Goal: Use online tool/utility: Utilize a website feature to perform a specific function

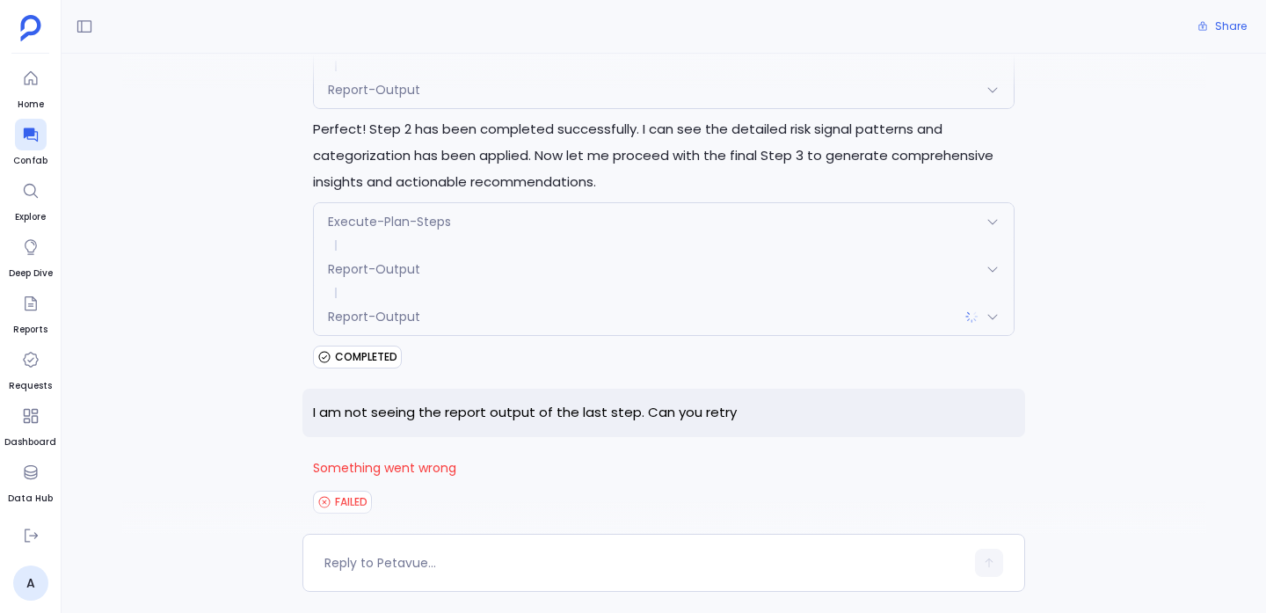
scroll to position [3277, 0]
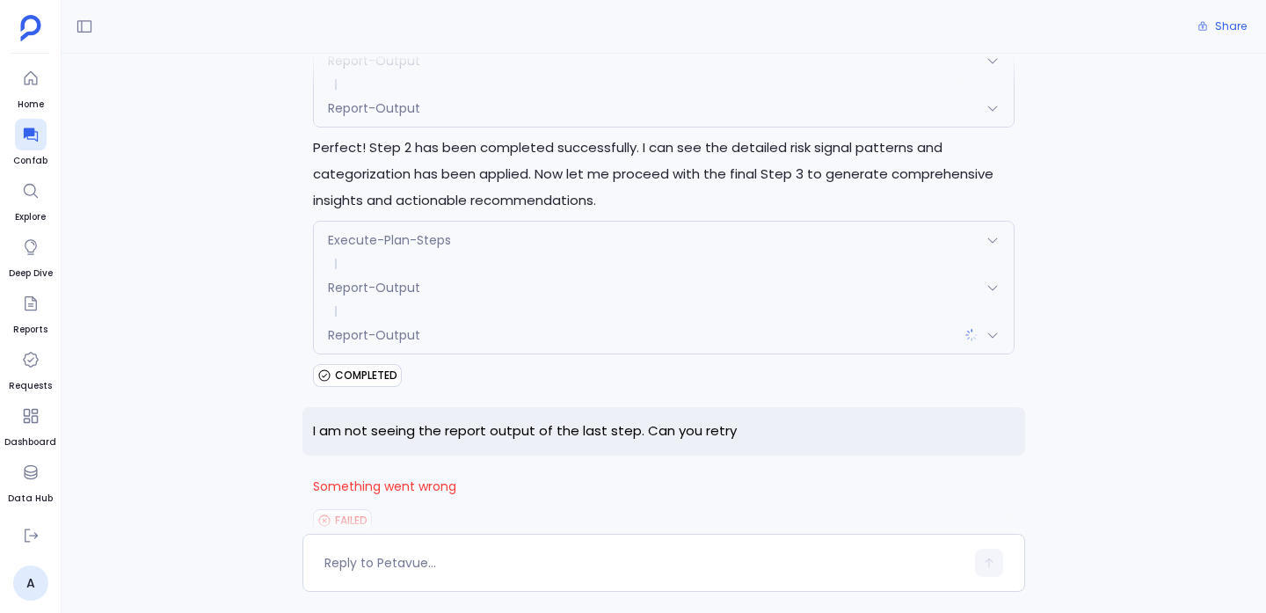
click at [592, 316] on div "Report-Output" at bounding box center [664, 334] width 700 height 37
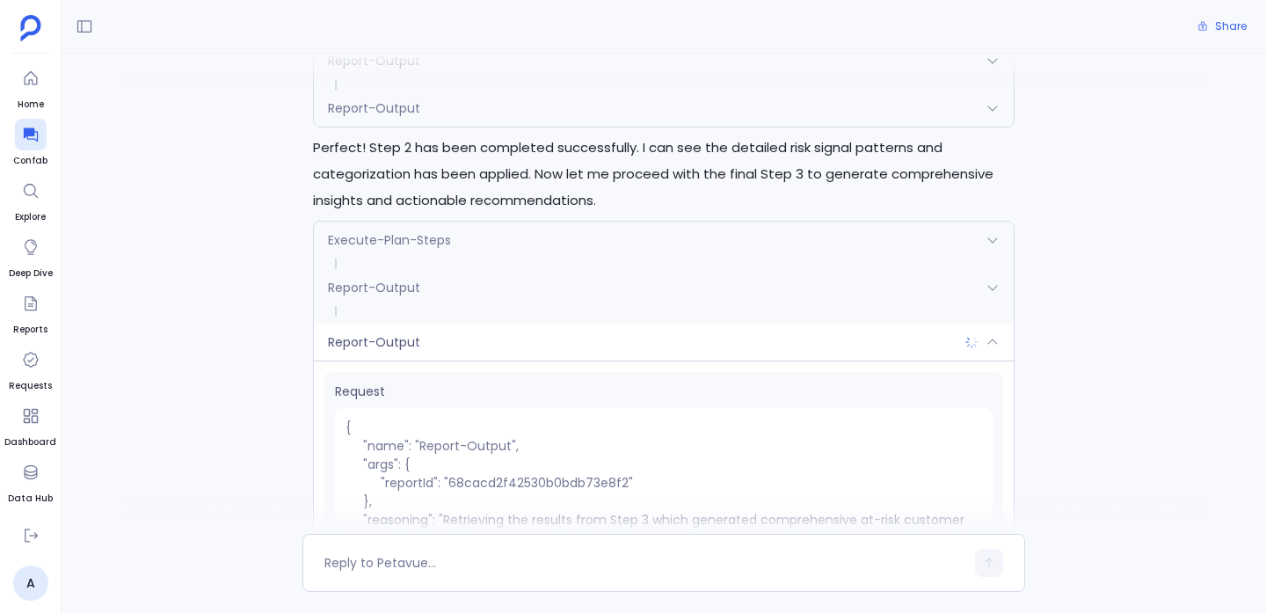
click at [592, 324] on div "Report-Output" at bounding box center [664, 342] width 700 height 37
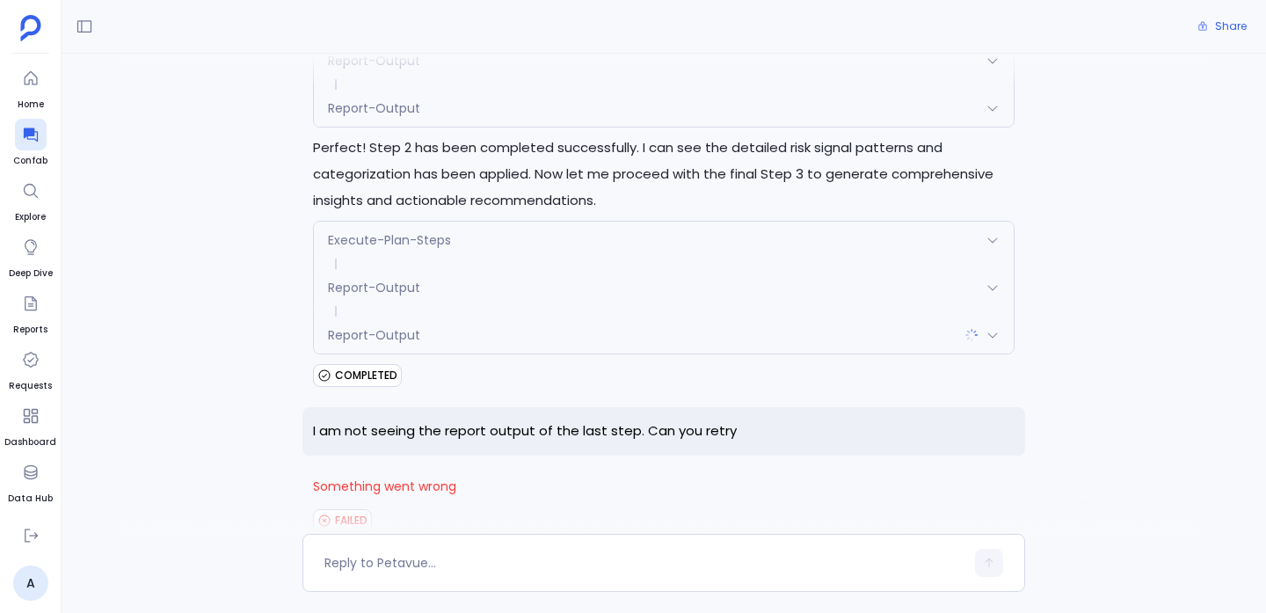
click at [586, 316] on div "Report-Output" at bounding box center [664, 334] width 700 height 37
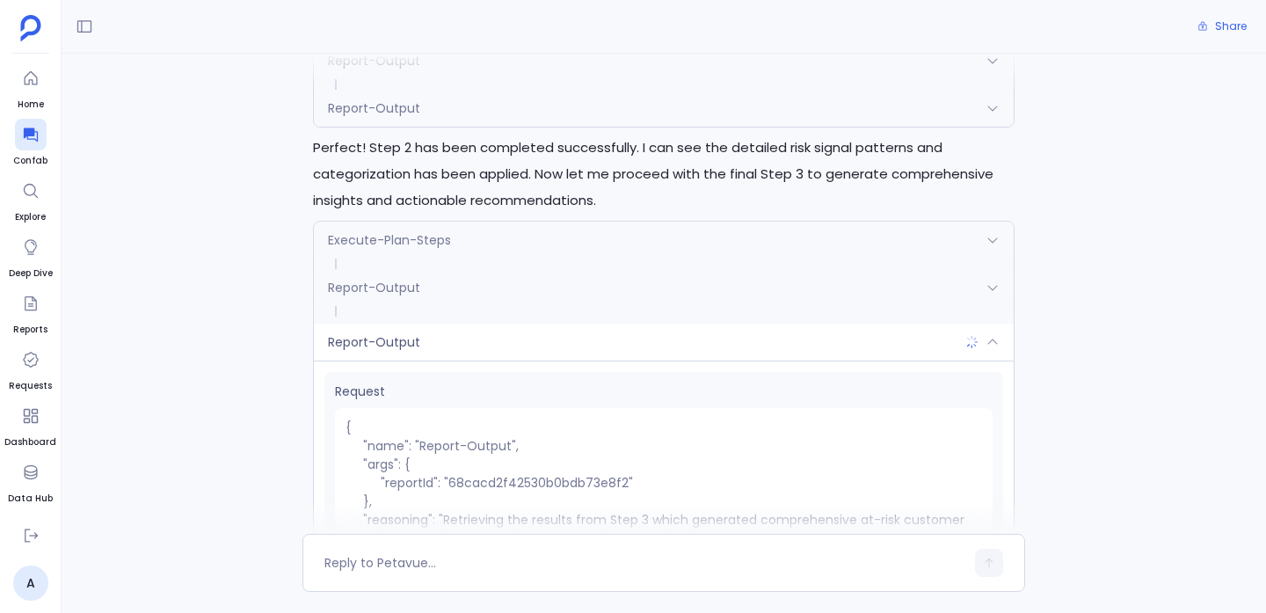
click at [586, 324] on div "Report-Output" at bounding box center [664, 342] width 700 height 37
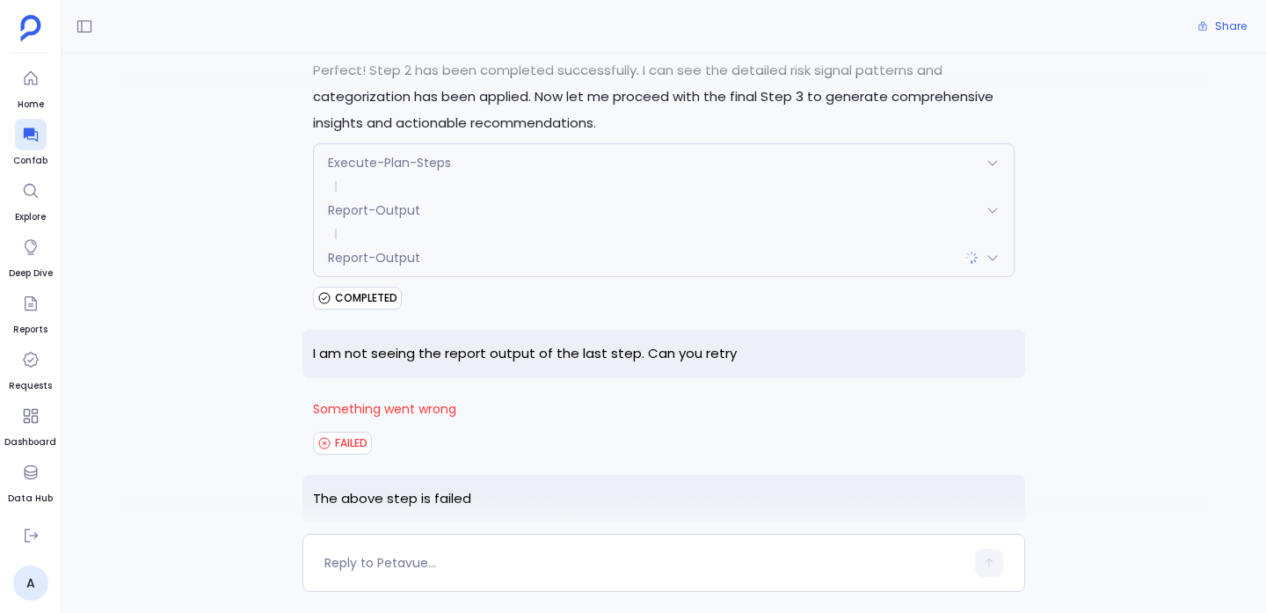
scroll to position [3362, 0]
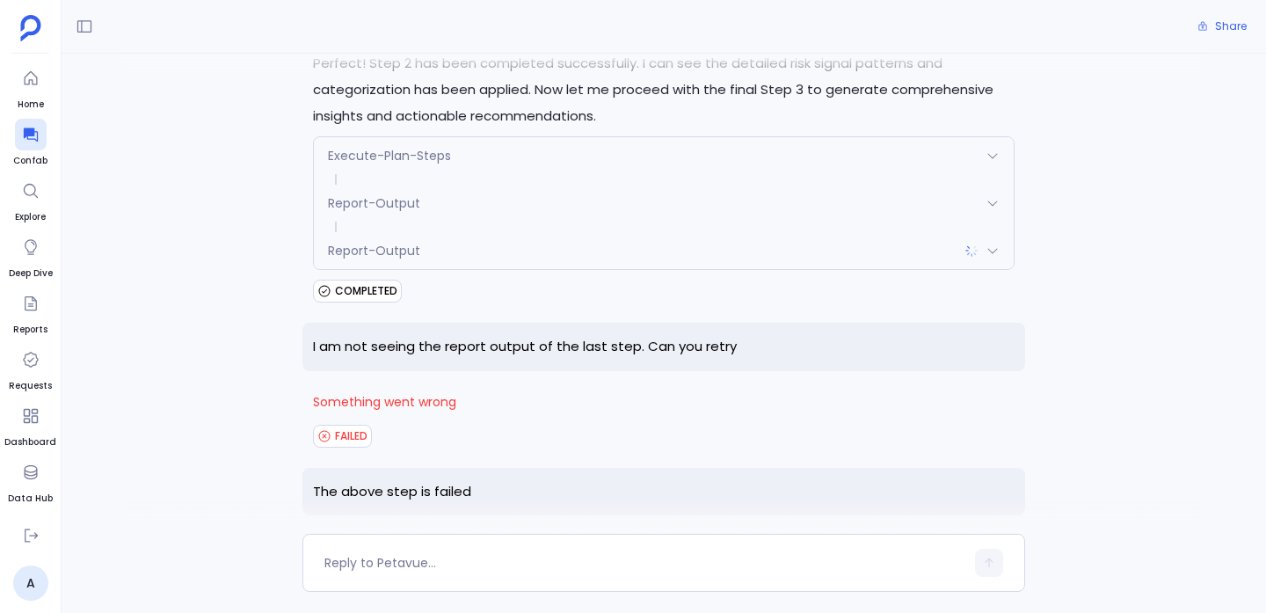
click at [379, 284] on span "COMPLETED" at bounding box center [366, 291] width 62 height 14
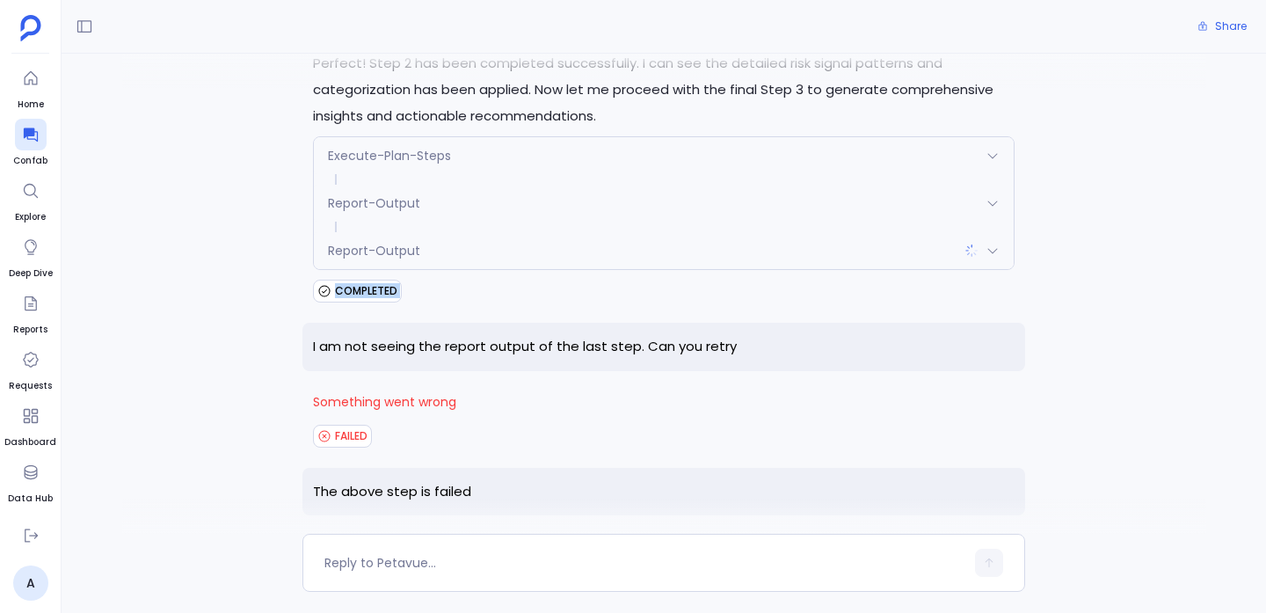
click at [379, 284] on span "COMPLETED" at bounding box center [366, 291] width 62 height 14
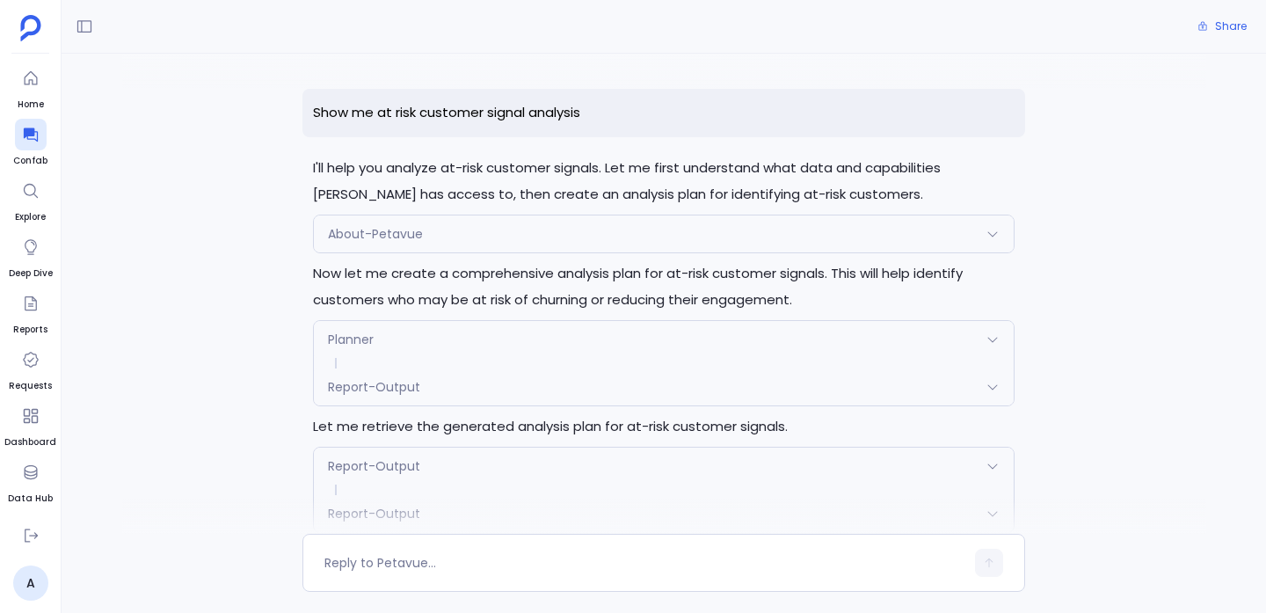
scroll to position [89, 0]
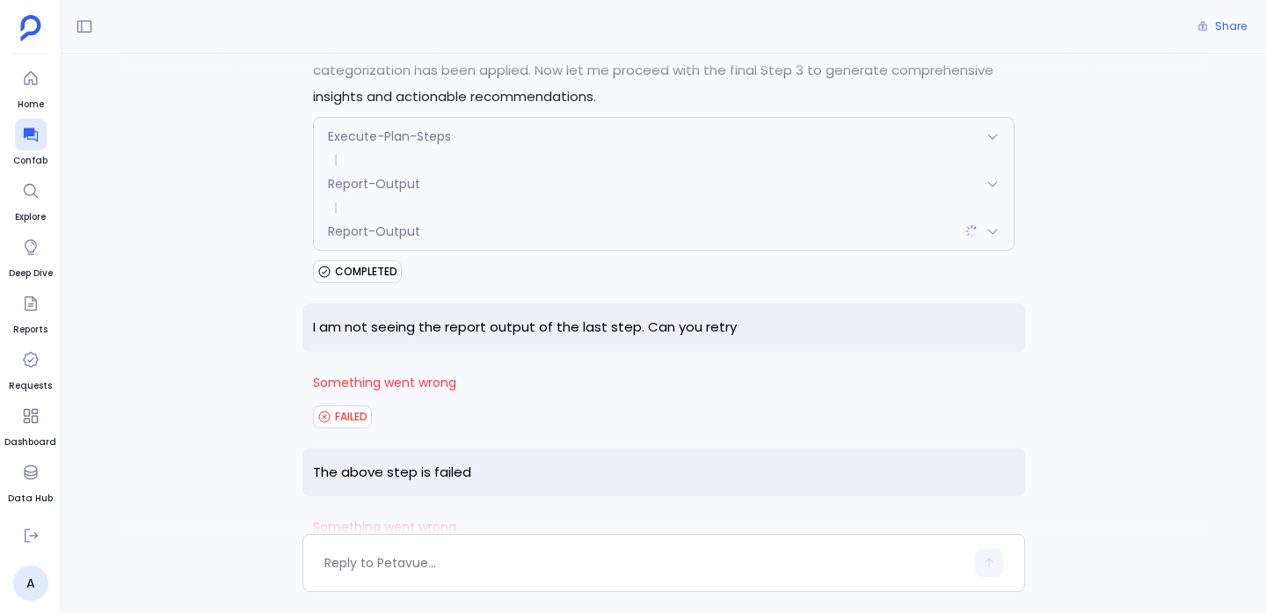
click at [469, 213] on div "Report-Output" at bounding box center [664, 231] width 700 height 37
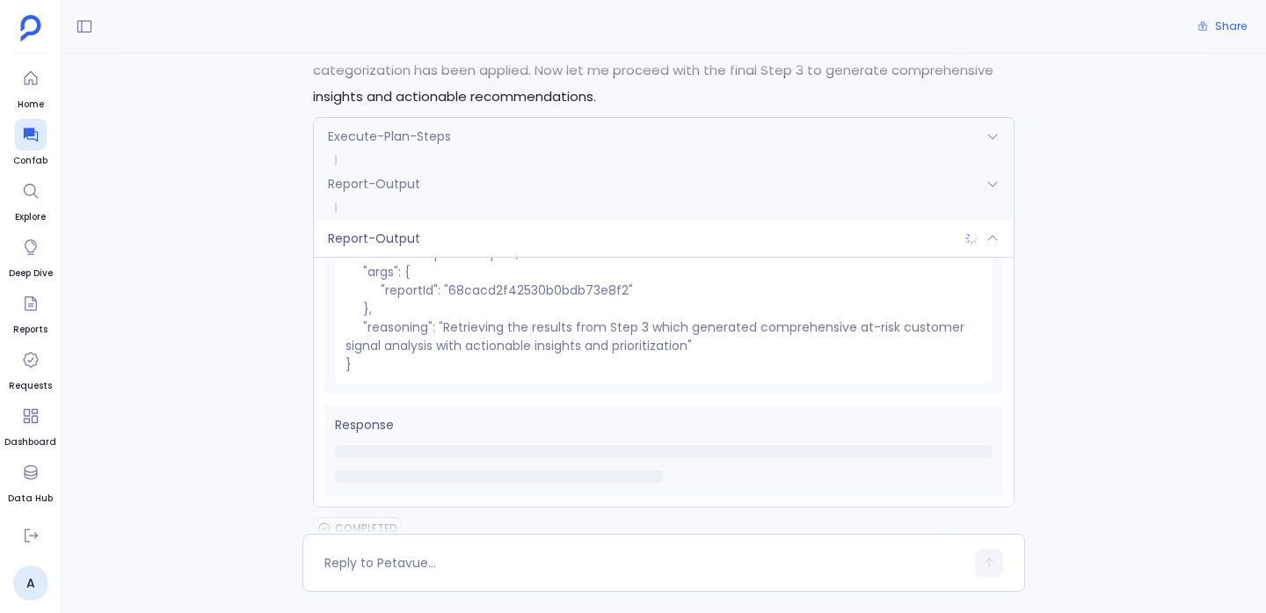
click at [467, 187] on div "Execute-Plan-Steps Request { "name": "Execute-Plan-Steps", "args": { "step_numb…" at bounding box center [664, 312] width 702 height 390
click at [465, 220] on div "Report-Output" at bounding box center [664, 238] width 700 height 37
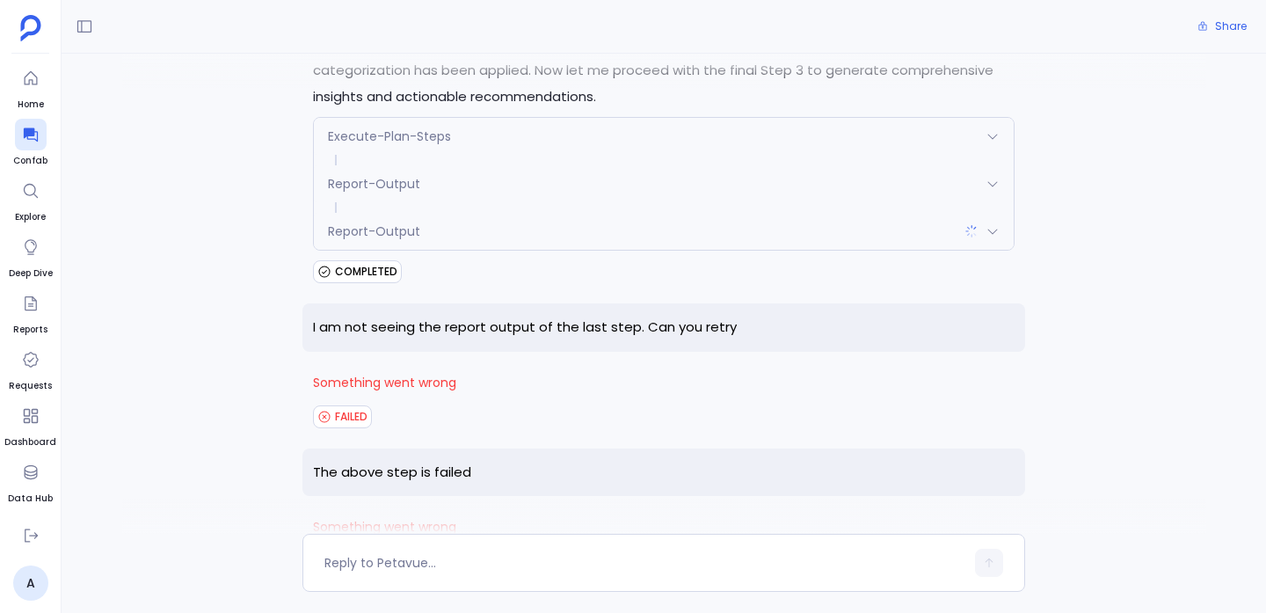
click at [465, 213] on div "Report-Output" at bounding box center [664, 231] width 700 height 37
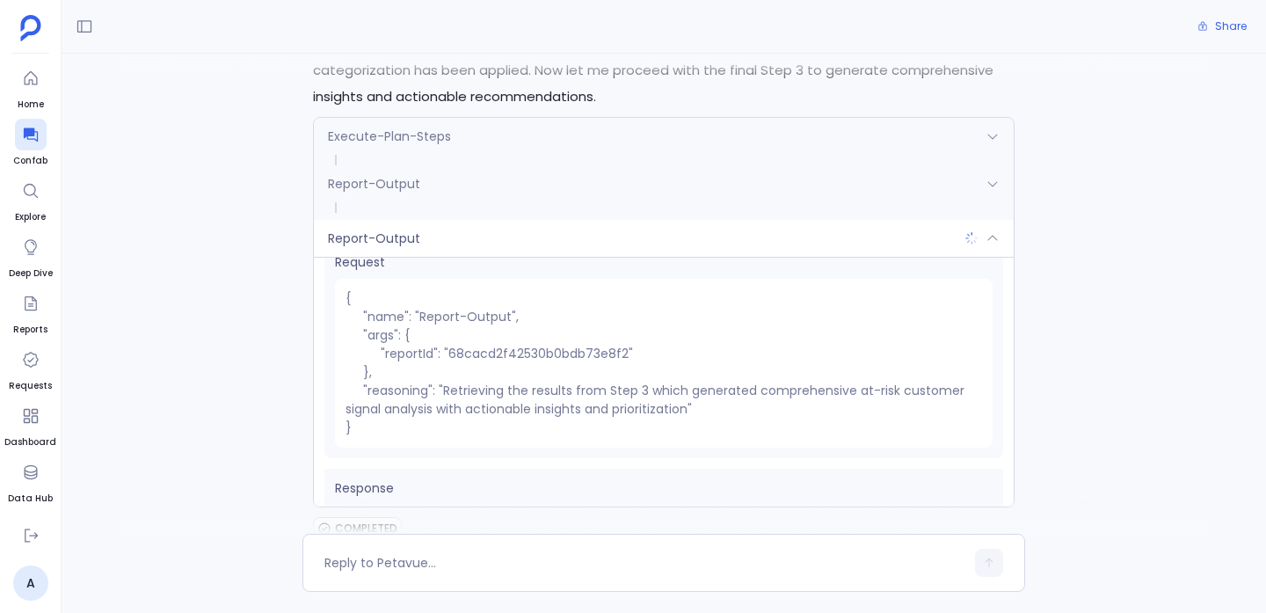
scroll to position [0, 0]
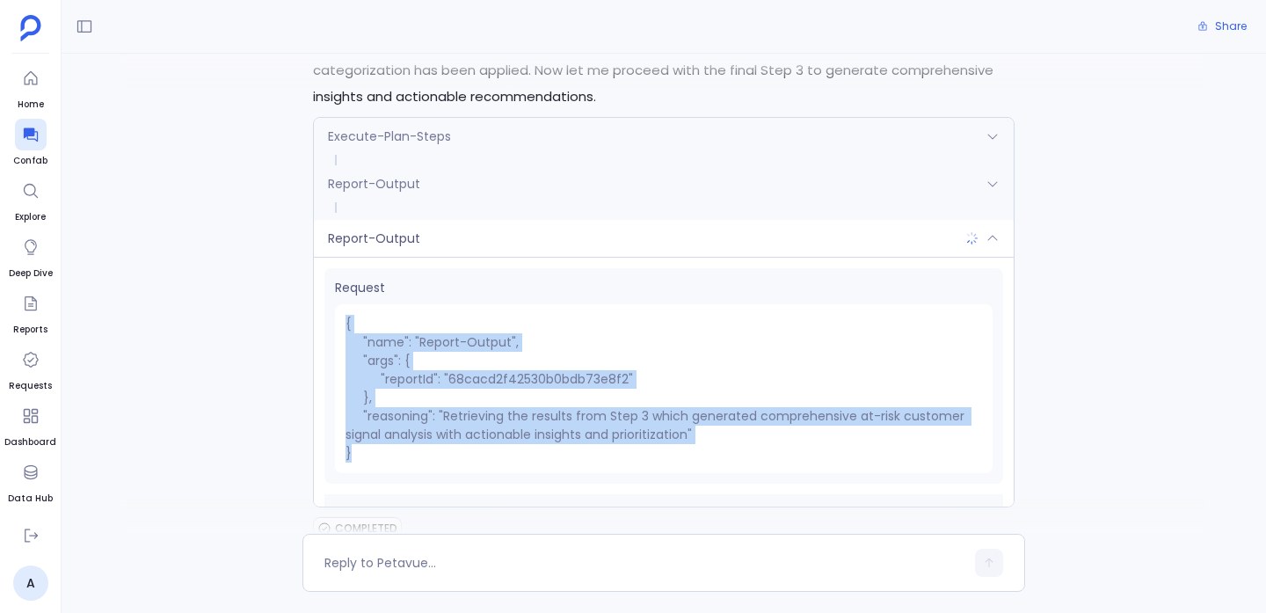
drag, startPoint x: 341, startPoint y: 293, endPoint x: 381, endPoint y: 421, distance: 134.3
click at [381, 421] on pre "{ "name": "Report-Output", "args": { "reportId": "68cacd2f42530b0bdb73e8f2" }, …" at bounding box center [664, 388] width 658 height 169
drag, startPoint x: 381, startPoint y: 421, endPoint x: 316, endPoint y: 301, distance: 136.9
click at [316, 301] on div "Request { "name": "Report-Output", "args": { "reportId": "68cacd2f42530b0bdb73e…" at bounding box center [664, 382] width 700 height 250
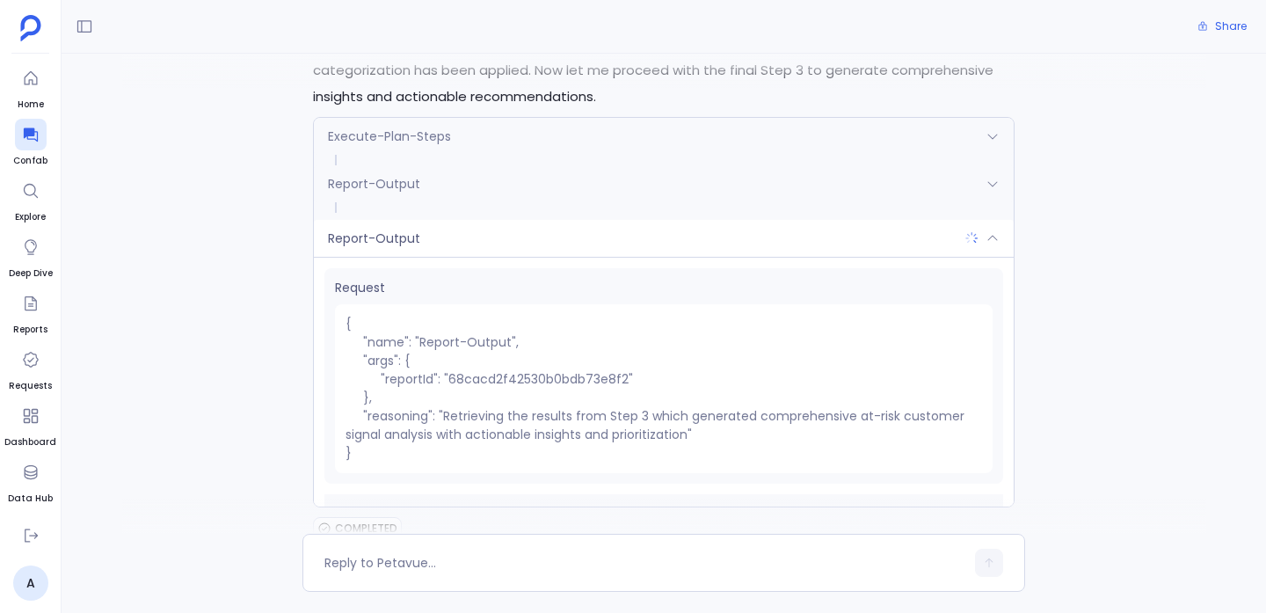
click at [350, 304] on pre "{ "name": "Report-Output", "args": { "reportId": "68cacd2f42530b0bdb73e8f2" }, …" at bounding box center [664, 388] width 658 height 169
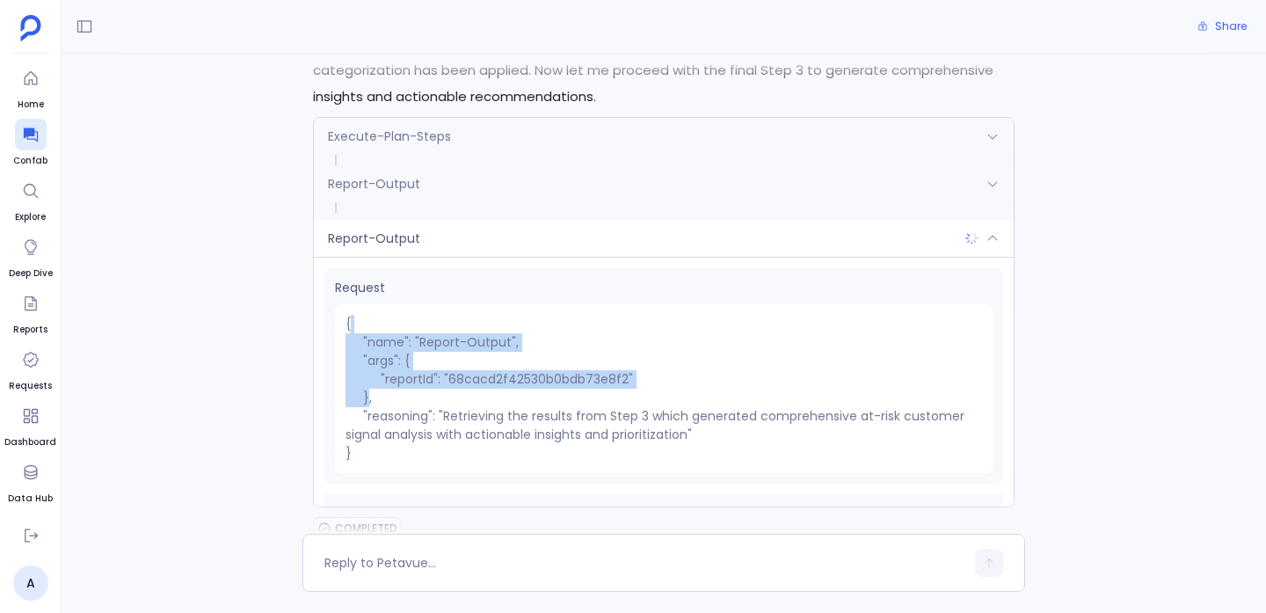
drag, startPoint x: 350, startPoint y: 299, endPoint x: 362, endPoint y: 362, distance: 64.5
click at [362, 362] on pre "{ "name": "Report-Output", "args": { "reportId": "68cacd2f42530b0bdb73e8f2" }, …" at bounding box center [664, 388] width 658 height 169
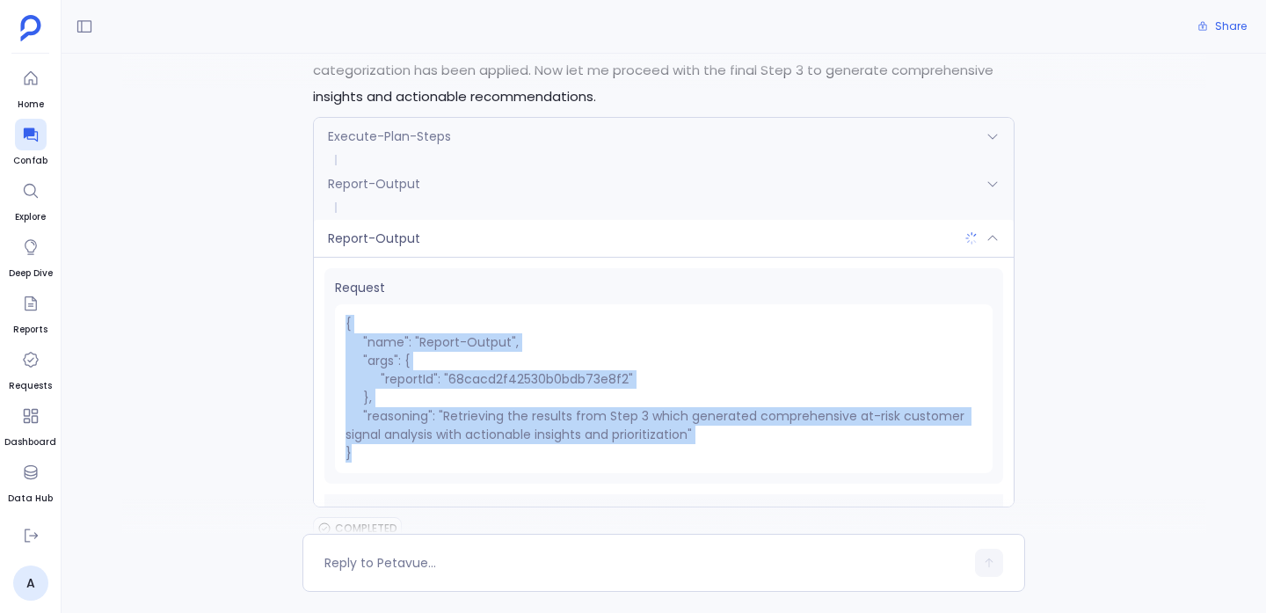
drag, startPoint x: 341, startPoint y: 287, endPoint x: 375, endPoint y: 429, distance: 145.4
click at [375, 429] on pre "{ "name": "Report-Output", "args": { "reportId": "68cacd2f42530b0bdb73e8f2" }, …" at bounding box center [664, 388] width 658 height 169
click at [375, 428] on pre "{ "name": "Report-Output", "args": { "reportId": "68cacd2f42530b0bdb73e8f2" }, …" at bounding box center [664, 388] width 658 height 169
drag, startPoint x: 375, startPoint y: 428, endPoint x: 326, endPoint y: 295, distance: 142.1
click at [326, 295] on div "Request { "name": "Report-Output", "args": { "reportId": "68cacd2f42530b0bdb73e…" at bounding box center [663, 375] width 679 height 215
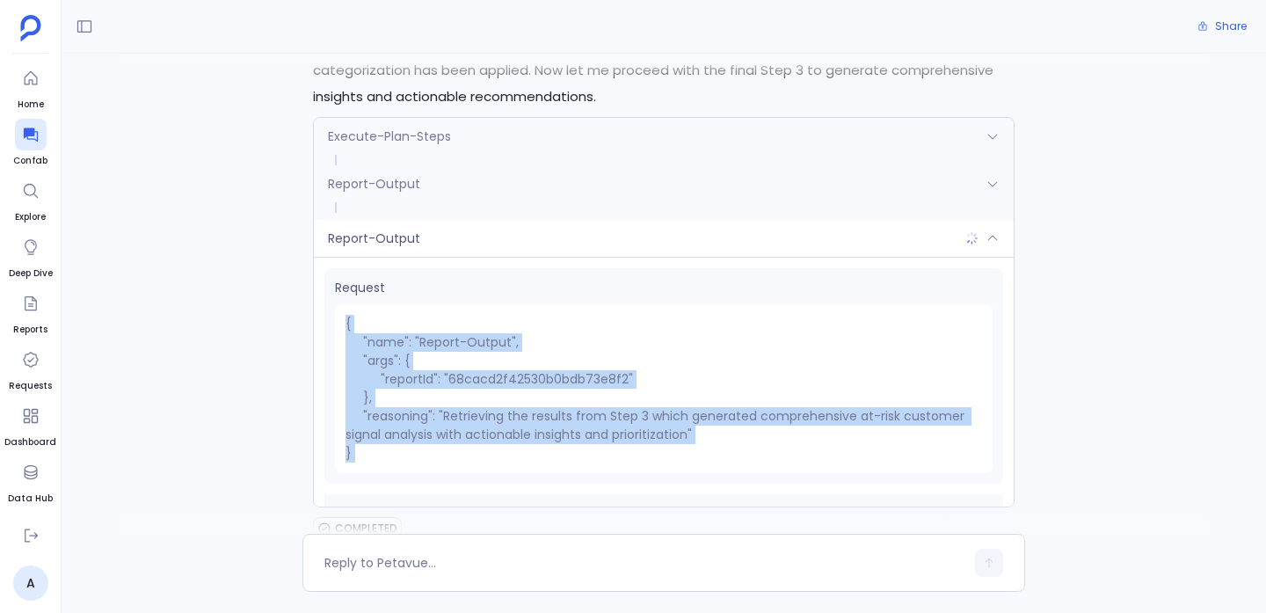
drag, startPoint x: 340, startPoint y: 289, endPoint x: 374, endPoint y: 418, distance: 132.6
click at [374, 418] on pre "{ "name": "Report-Output", "args": { "reportId": "68cacd2f42530b0bdb73e8f2" }, …" at bounding box center [664, 388] width 658 height 169
drag, startPoint x: 374, startPoint y: 418, endPoint x: 331, endPoint y: 291, distance: 134.3
click at [331, 291] on div "Request { "name": "Report-Output", "args": { "reportId": "68cacd2f42530b0bdb73e…" at bounding box center [663, 375] width 679 height 215
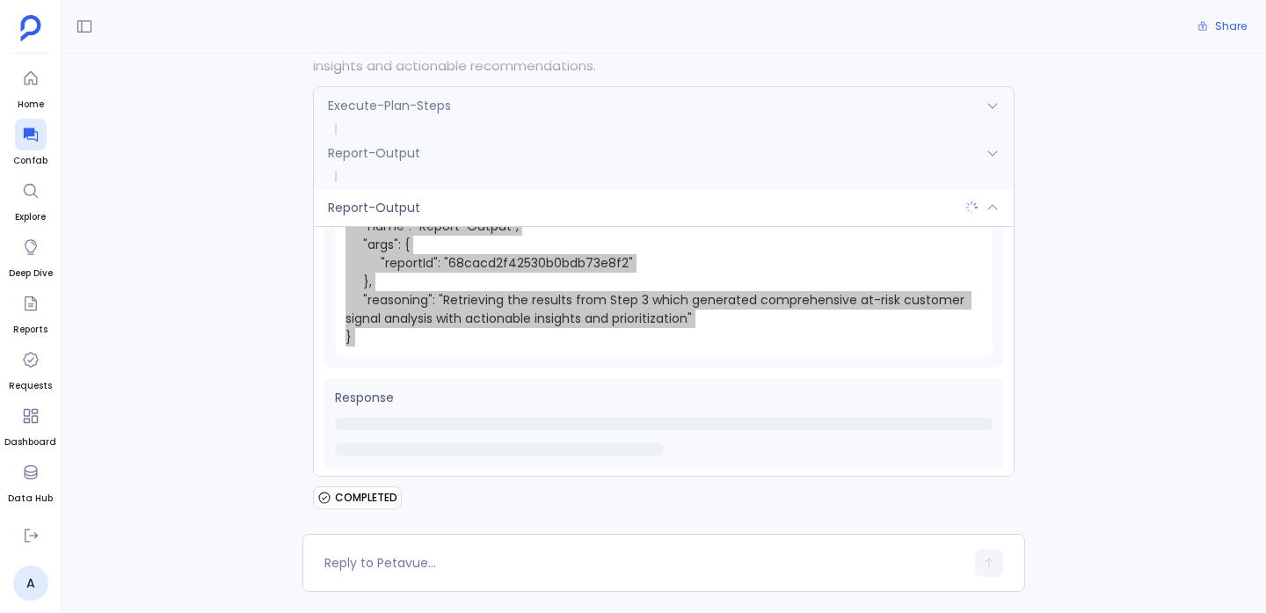
scroll to position [89, 0]
